Goal: Information Seeking & Learning: Learn about a topic

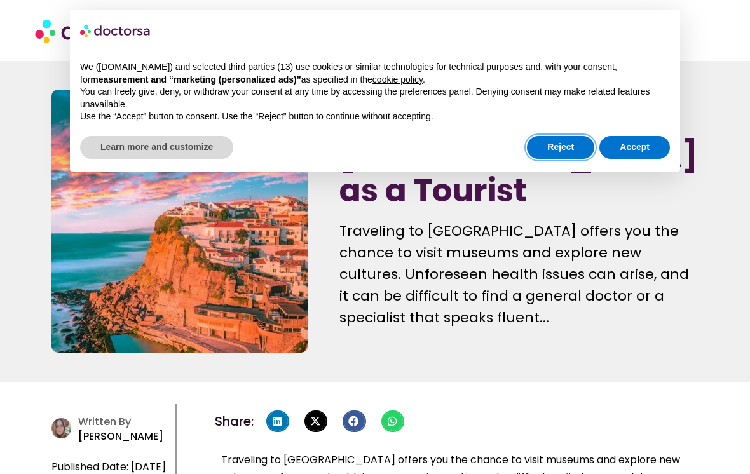
click at [560, 152] on button "Reject" at bounding box center [560, 147] width 67 height 23
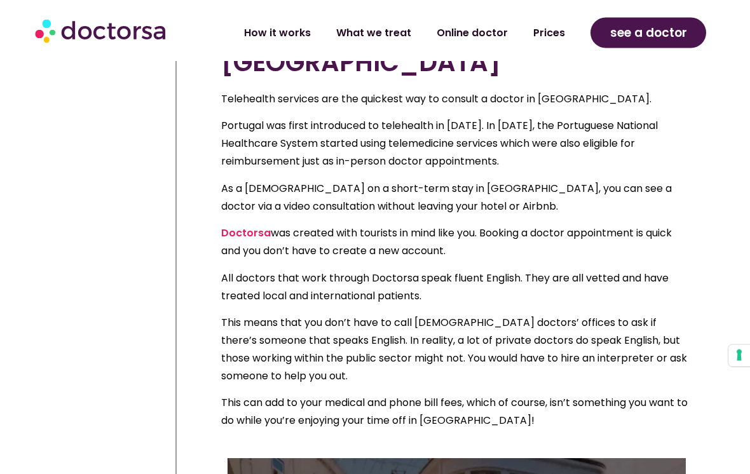
scroll to position [960, 0]
click at [245, 226] on link "Doctorsa" at bounding box center [246, 233] width 50 height 15
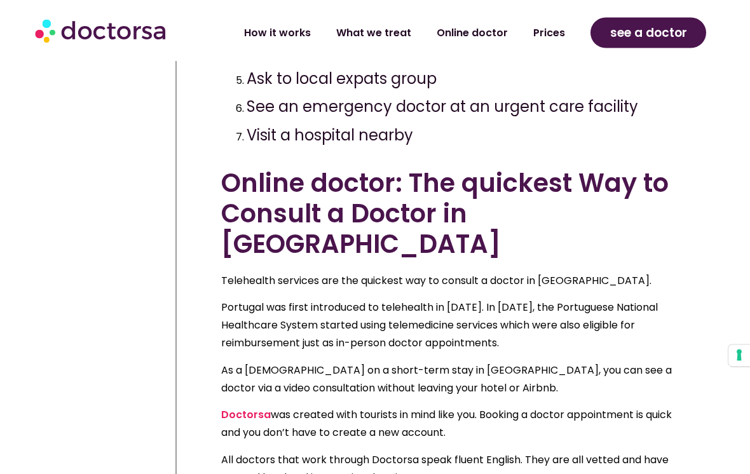
scroll to position [778, 0]
click at [240, 407] on link "Doctorsa" at bounding box center [246, 414] width 50 height 15
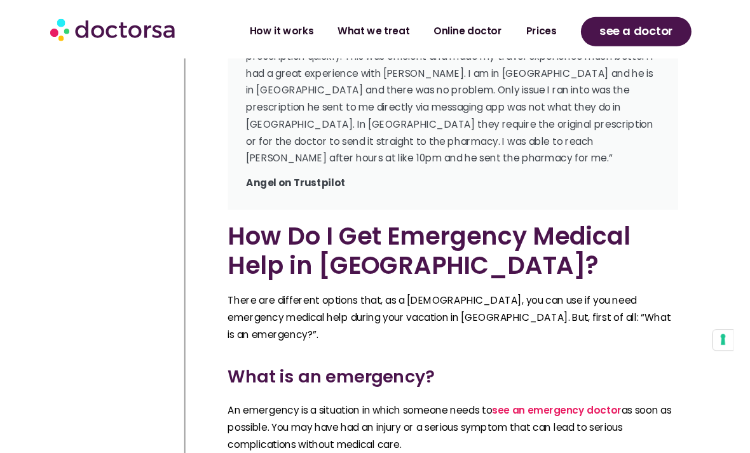
scroll to position [6515, 0]
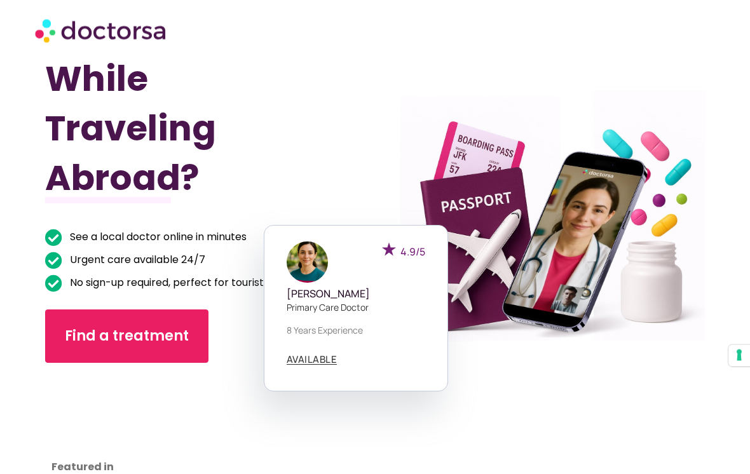
scroll to position [118, 0]
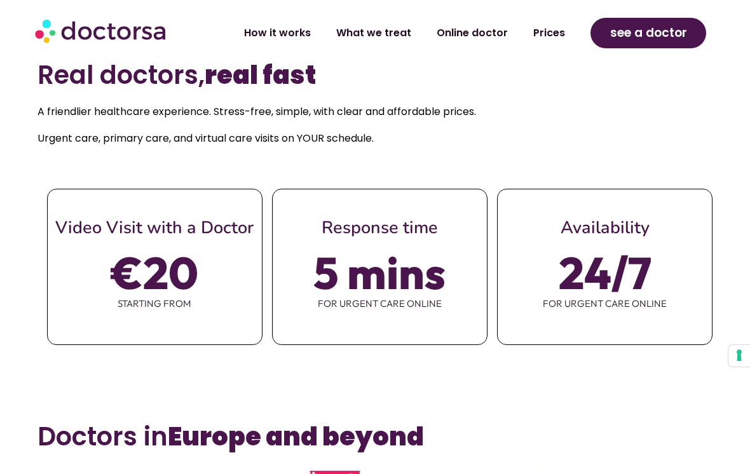
scroll to position [567, 0]
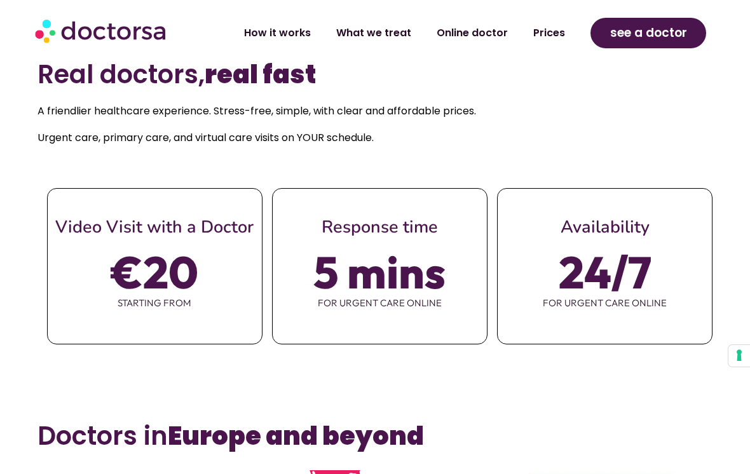
click at [706, 391] on section "Real doctors, real fast A friendlier healthcare experience. Stress-free, simple…" at bounding box center [375, 227] width 750 height 362
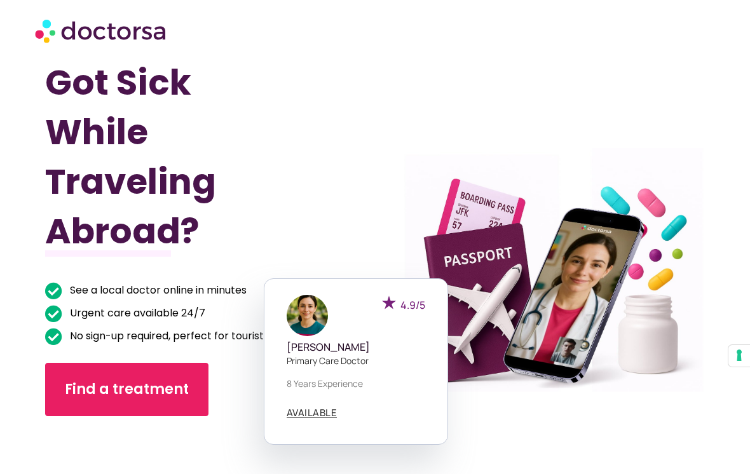
scroll to position [0, 0]
